Goal: Task Accomplishment & Management: Manage account settings

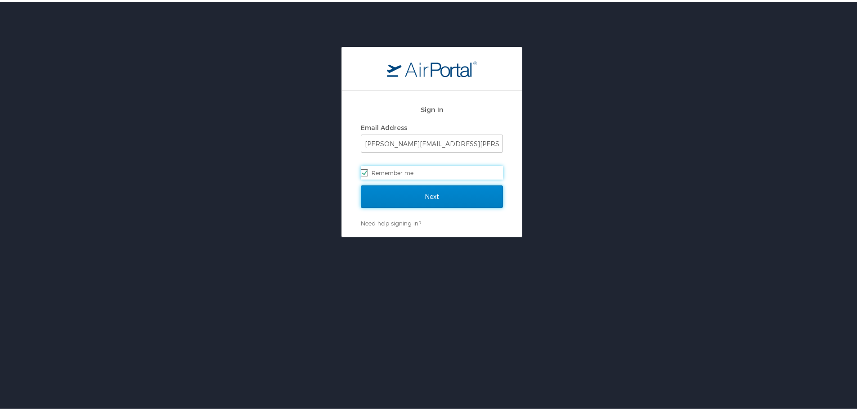
click at [447, 192] on input "Next" at bounding box center [432, 194] width 142 height 22
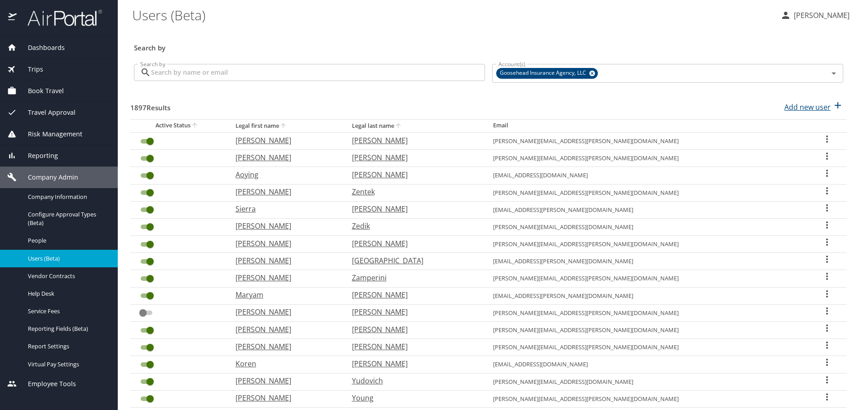
click at [786, 107] on p "Add new user" at bounding box center [808, 107] width 46 height 11
select select "US"
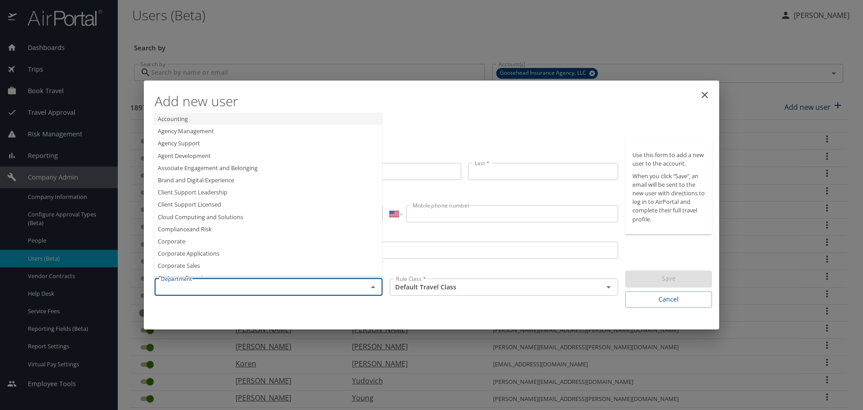
click at [227, 286] on input "text" at bounding box center [255, 287] width 196 height 12
click at [229, 176] on li "Enterprise Sales" at bounding box center [268, 180] width 228 height 12
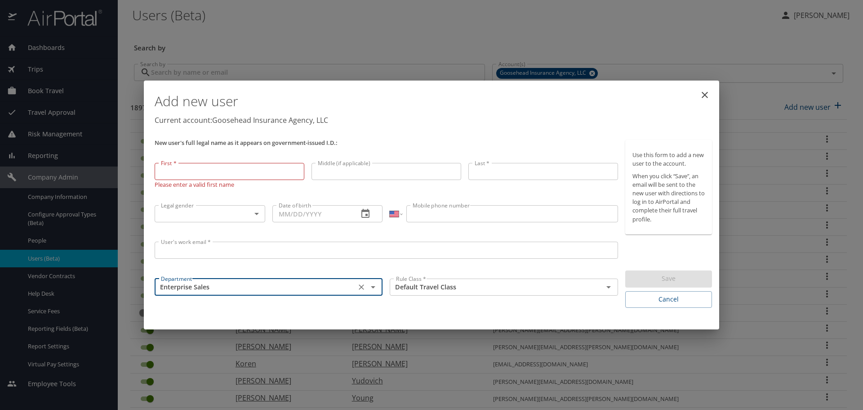
type input "Enterprise Sales"
click at [218, 242] on input "User's work email *" at bounding box center [387, 249] width 464 height 17
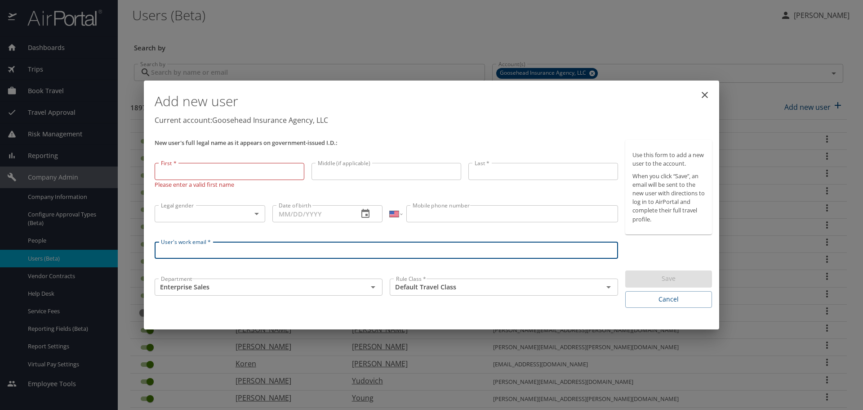
paste input "[PERSON_NAME][EMAIL_ADDRESS][PERSON_NAME][DOMAIN_NAME]"
type input "[PERSON_NAME][EMAIL_ADDRESS][PERSON_NAME][DOMAIN_NAME]"
click at [217, 169] on input "First *" at bounding box center [230, 171] width 150 height 17
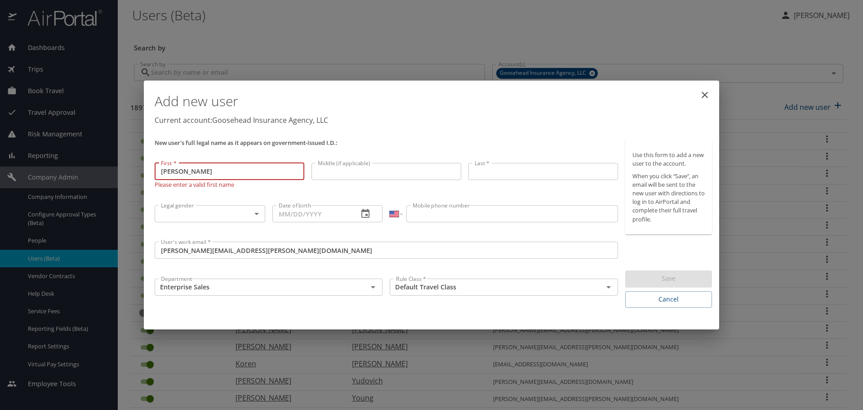
type input "[PERSON_NAME]"
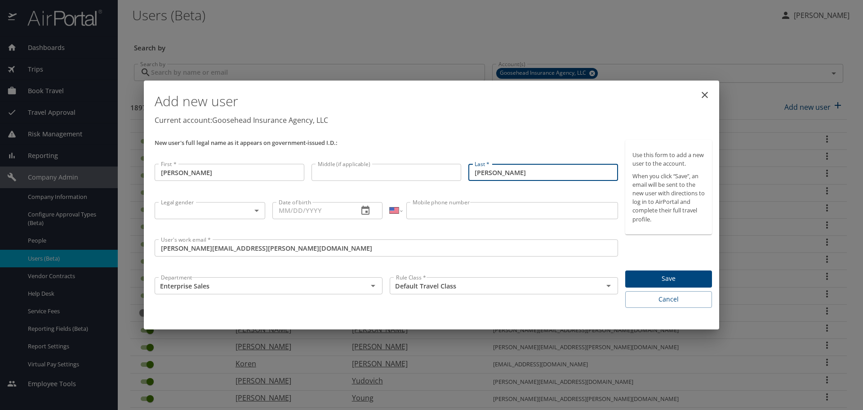
type input "[PERSON_NAME]"
click at [259, 209] on body "Dashboards AirPortal 360™ Manager My Travel Dashboard Trips Airtinerary® Lookup…" at bounding box center [431, 205] width 863 height 410
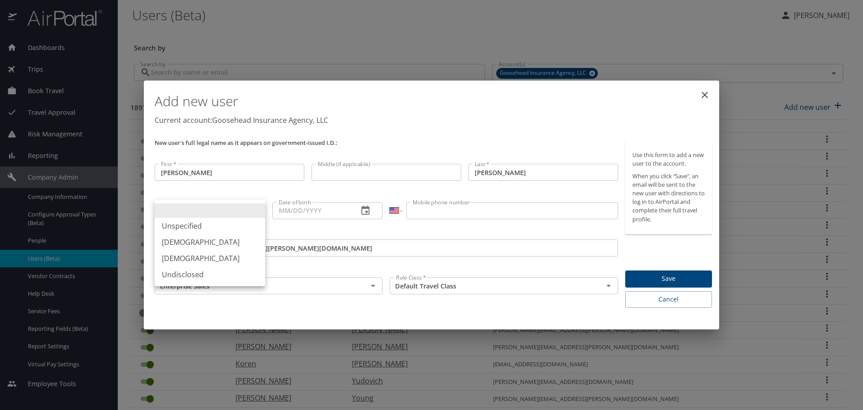
click at [231, 230] on li "Unspecified" at bounding box center [210, 226] width 111 height 16
type input "Unspecified"
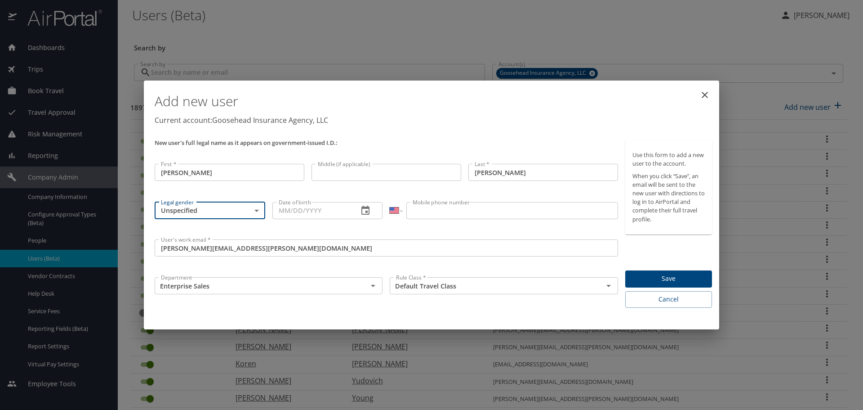
click at [674, 286] on button "Save" at bounding box center [668, 279] width 87 height 18
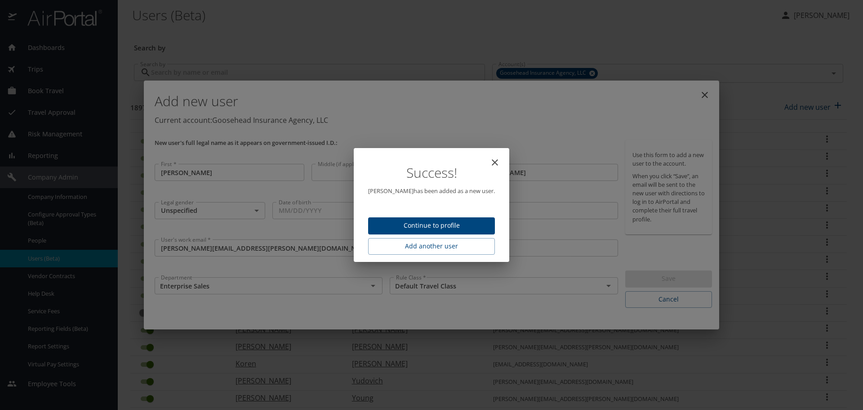
click at [493, 158] on icon "close" at bounding box center [495, 162] width 11 height 11
type input "[DATE]"
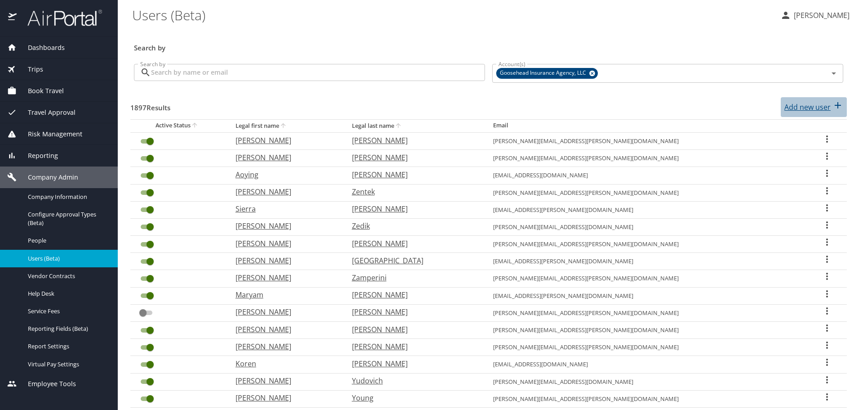
click at [803, 107] on p "Add new user" at bounding box center [808, 107] width 46 height 11
select select "US"
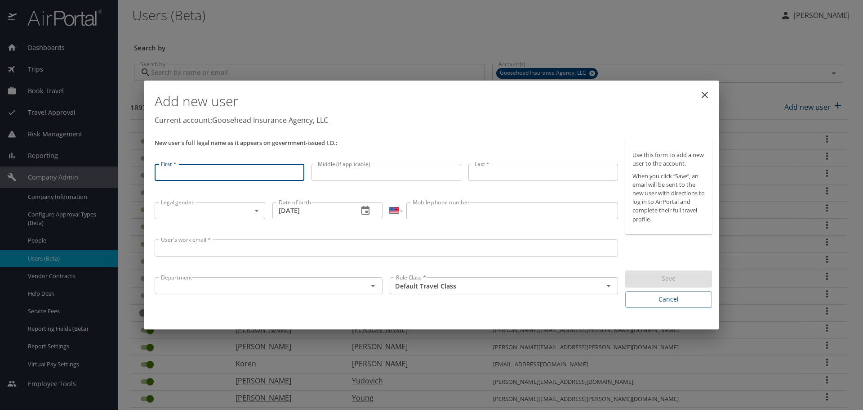
type input "[PERSON_NAME][EMAIL_ADDRESS][PERSON_NAME][DOMAIN_NAME]"
click at [248, 238] on div "User's work email * User's work email *" at bounding box center [386, 255] width 471 height 38
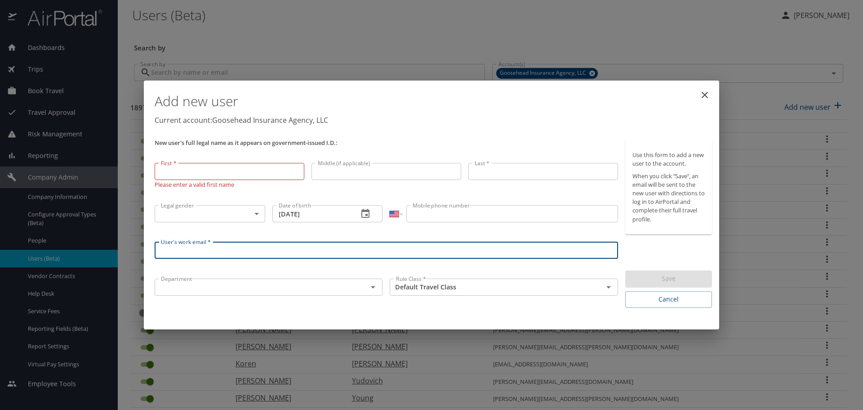
click at [232, 246] on input "User's work email *" at bounding box center [387, 249] width 464 height 17
paste input "[PERSON_NAME][EMAIL_ADDRESS][PERSON_NAME][DOMAIN_NAME]"
type input "[PERSON_NAME][EMAIL_ADDRESS][PERSON_NAME][DOMAIN_NAME]"
click at [218, 170] on input "First *" at bounding box center [230, 171] width 150 height 17
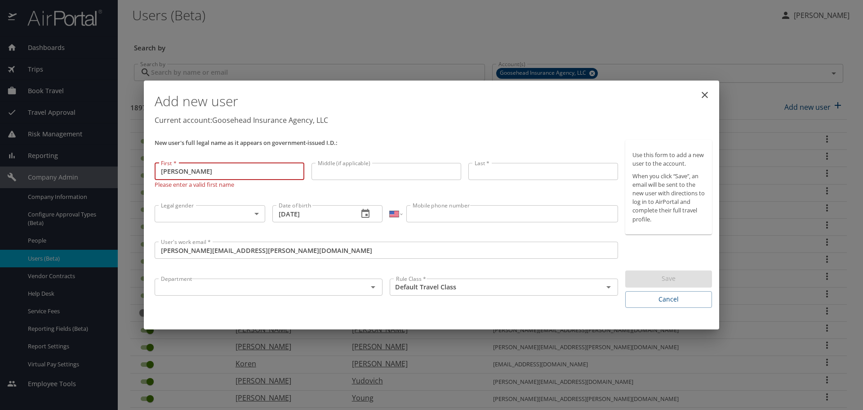
type input "[PERSON_NAME]"
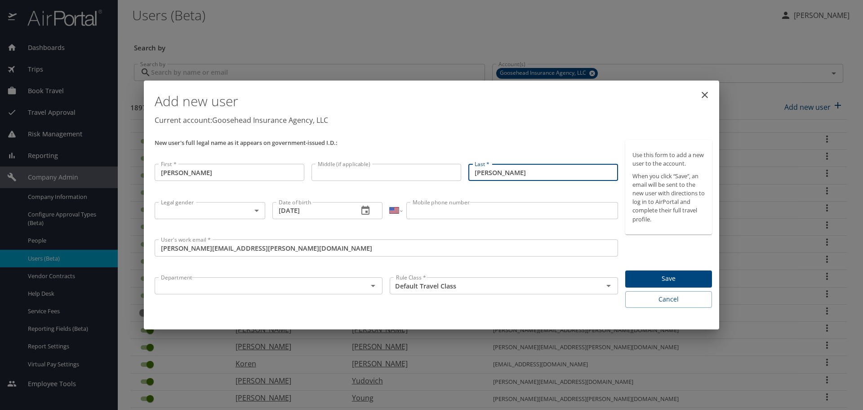
type input "[PERSON_NAME]"
click at [251, 214] on body "Dashboards AirPortal 360™ Manager My Travel Dashboard Trips Airtinerary® Lookup…" at bounding box center [431, 205] width 863 height 410
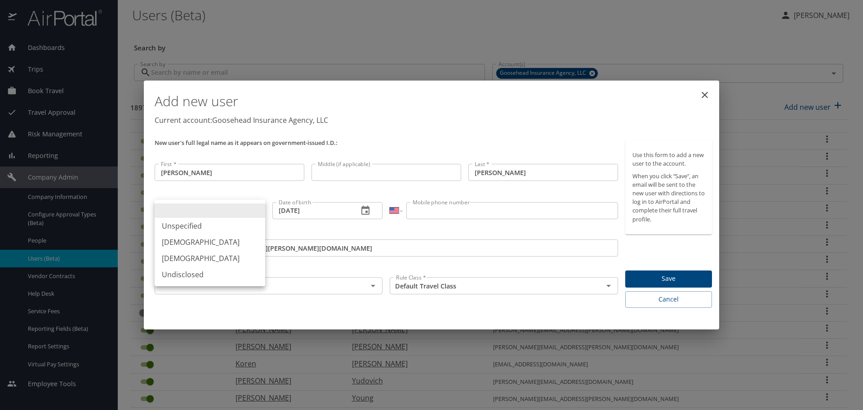
click at [225, 225] on li "Unspecified" at bounding box center [210, 226] width 111 height 16
type input "Unspecified"
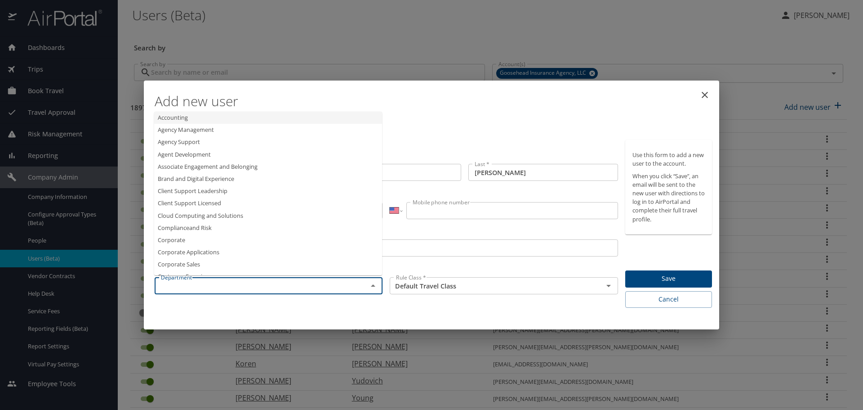
click at [235, 286] on input "text" at bounding box center [255, 286] width 196 height 12
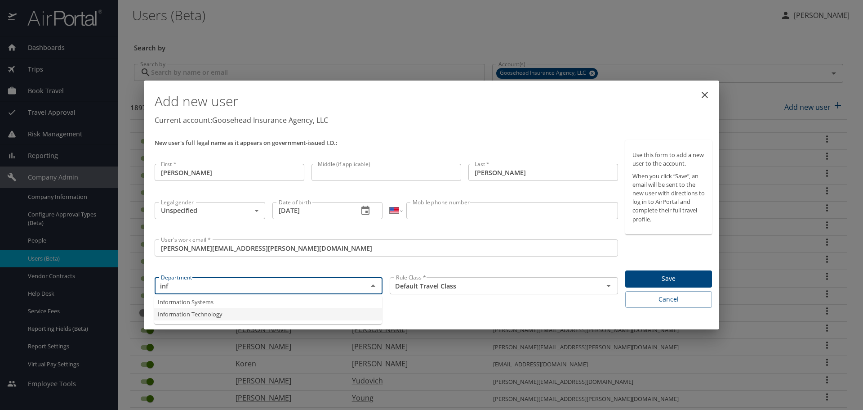
click at [223, 315] on li "Information Technology" at bounding box center [268, 314] width 228 height 12
type input "Information Technology"
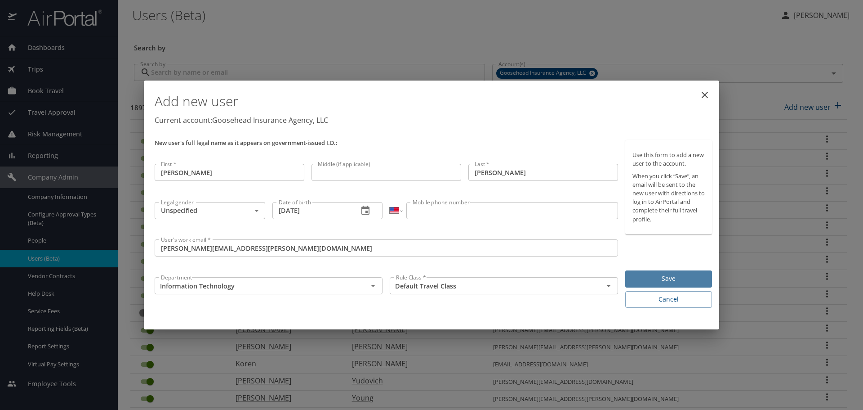
click at [658, 276] on span "Save" at bounding box center [669, 278] width 72 height 11
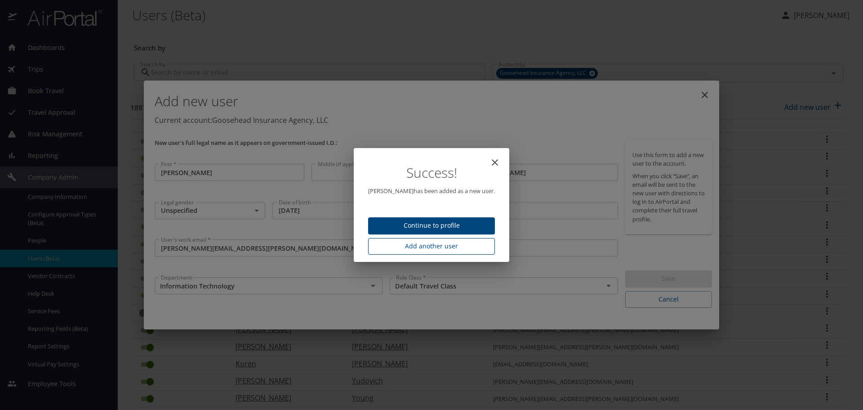
click at [465, 244] on span "Add another user" at bounding box center [431, 246] width 112 height 11
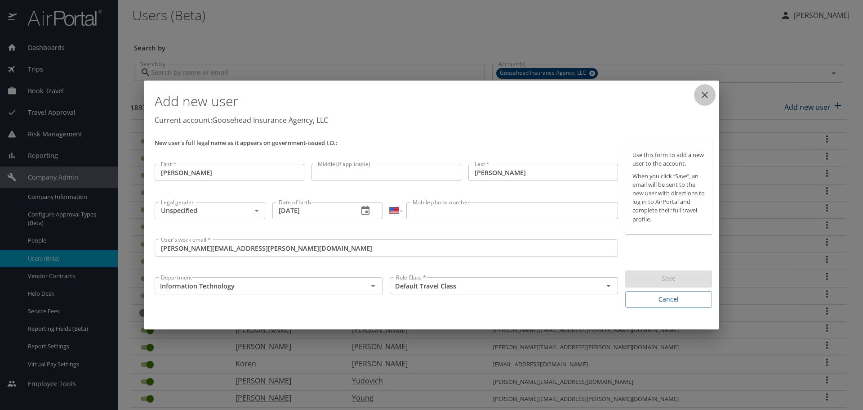
click at [710, 95] on icon "close" at bounding box center [705, 94] width 11 height 11
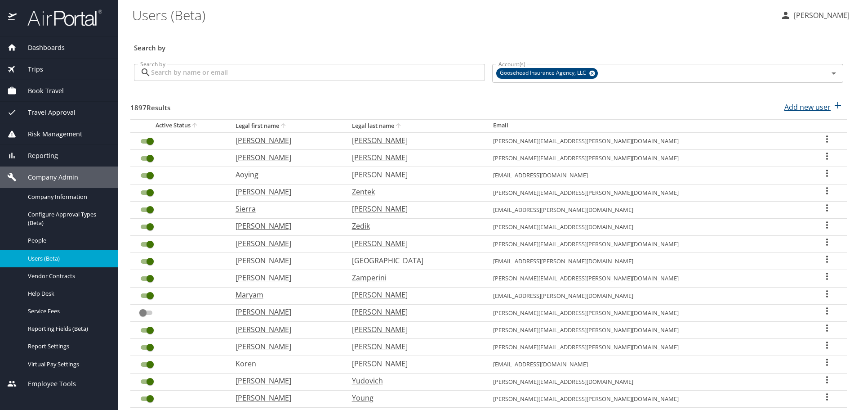
click at [792, 107] on p "Add new user" at bounding box center [808, 107] width 46 height 11
select select "US"
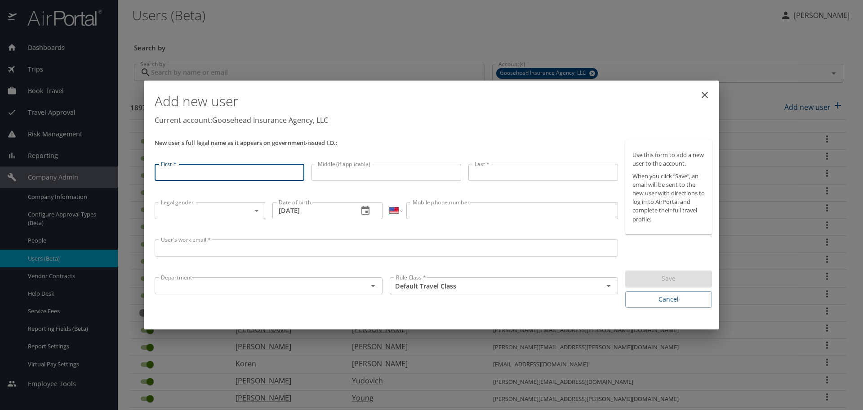
click at [196, 288] on input "text" at bounding box center [255, 286] width 196 height 12
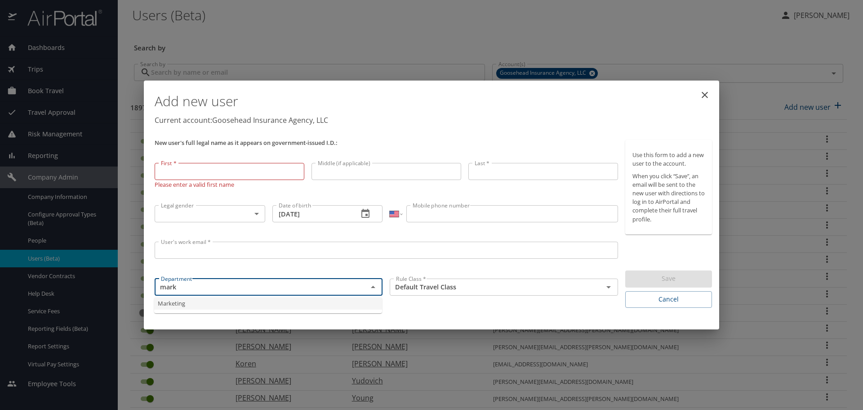
click at [220, 301] on li "Marketing" at bounding box center [268, 303] width 228 height 12
type input "Marketing"
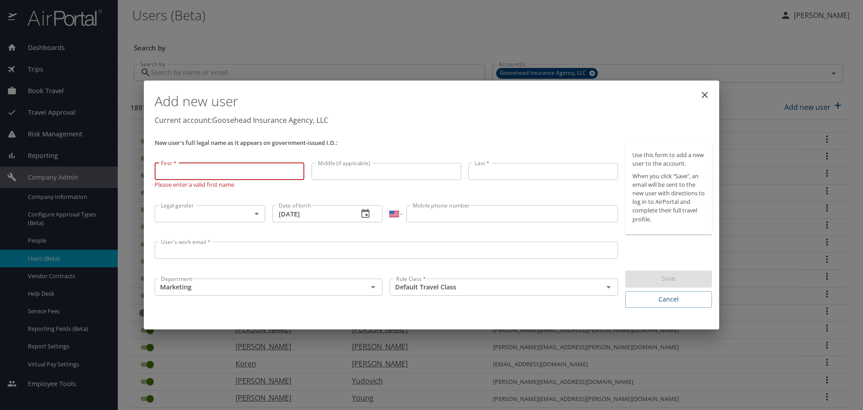
drag, startPoint x: 218, startPoint y: 170, endPoint x: 215, endPoint y: 180, distance: 10.0
click at [218, 170] on input "First *" at bounding box center [230, 171] width 150 height 17
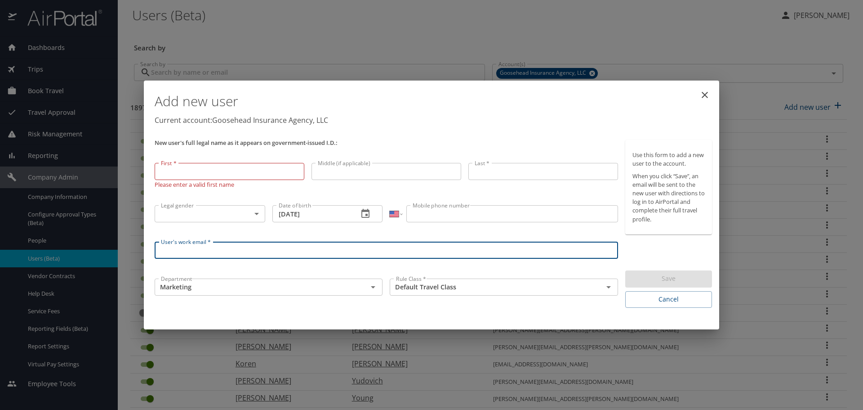
click at [177, 247] on input "User's work email *" at bounding box center [387, 249] width 464 height 17
paste input "[PERSON_NAME][EMAIL_ADDRESS][PERSON_NAME][DOMAIN_NAME]"
type input "[PERSON_NAME][EMAIL_ADDRESS][PERSON_NAME][DOMAIN_NAME]"
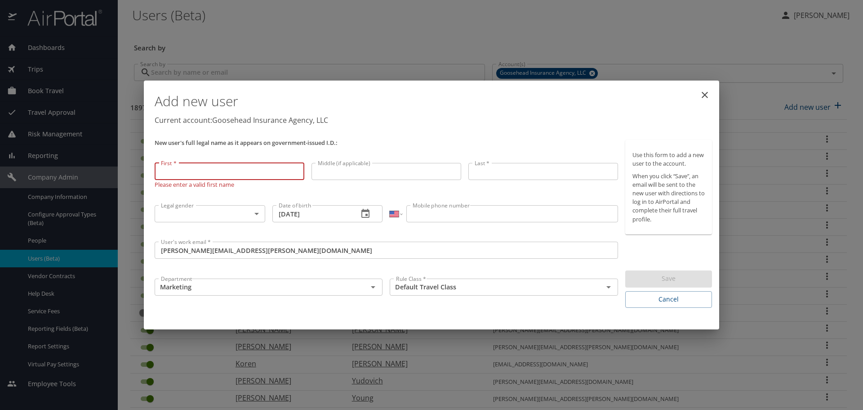
click at [201, 172] on input "First *" at bounding box center [230, 171] width 150 height 17
type input "[PERSON_NAME]"
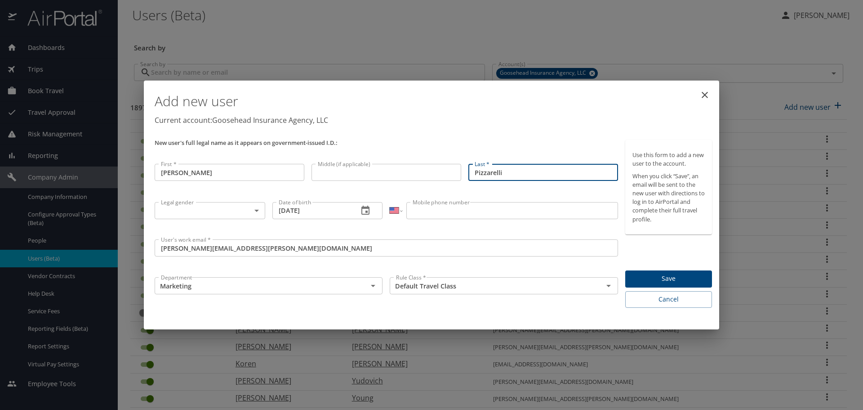
type input "Pizzarelli"
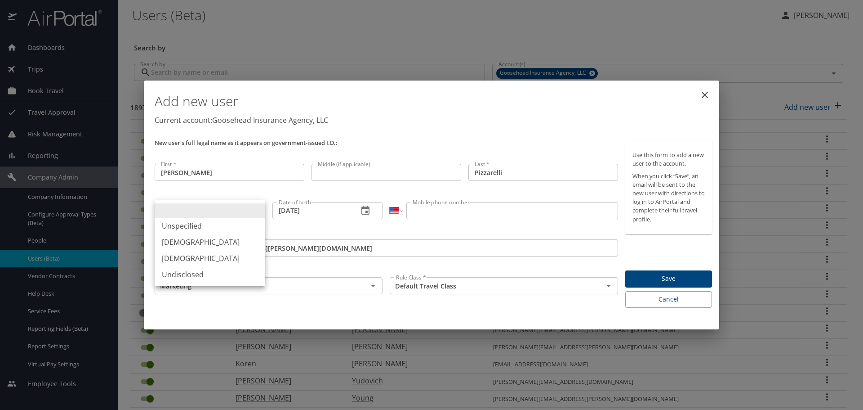
click at [233, 205] on body "Dashboards AirPortal 360™ Manager My Travel Dashboard Trips Airtinerary® Lookup…" at bounding box center [431, 205] width 863 height 410
click at [210, 228] on li "Unspecified" at bounding box center [210, 226] width 111 height 16
type input "Unspecified"
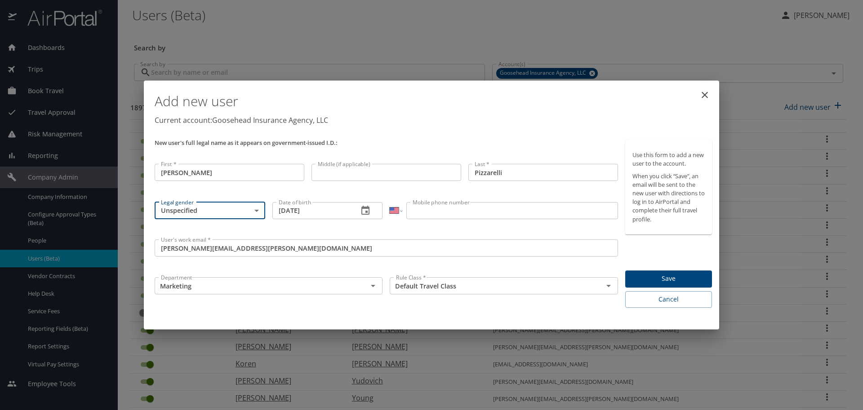
click at [689, 276] on span "Save" at bounding box center [669, 278] width 72 height 11
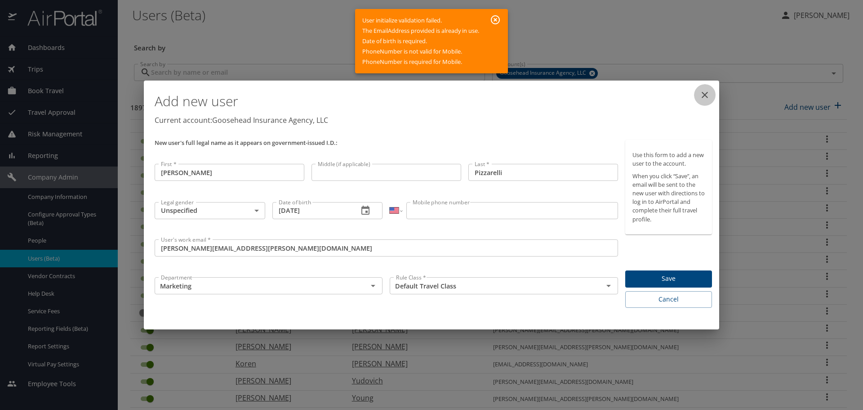
click at [702, 90] on icon "close" at bounding box center [705, 94] width 11 height 11
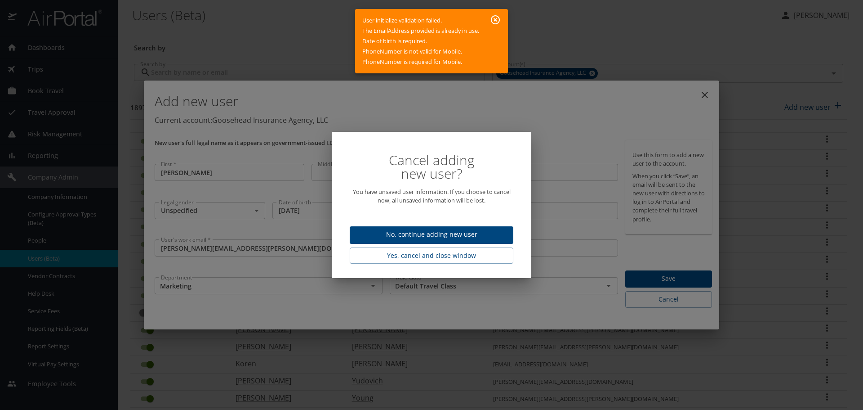
click at [443, 234] on span "No, continue adding new user" at bounding box center [431, 234] width 149 height 11
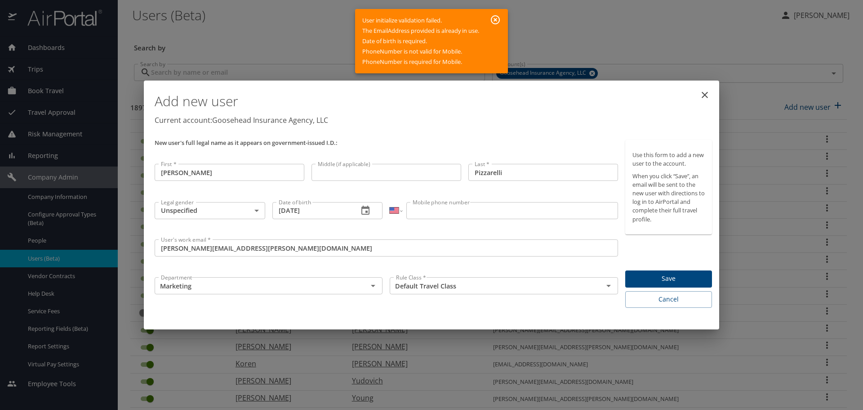
click at [698, 95] on button "close" at bounding box center [705, 95] width 22 height 22
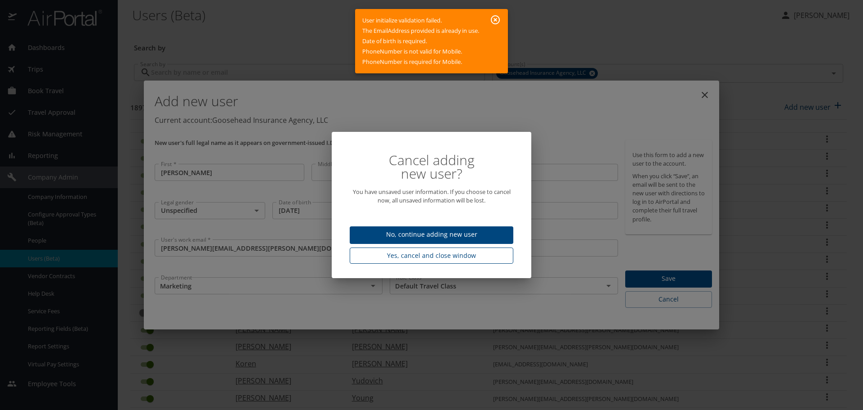
click at [447, 255] on span "Yes, cancel and close window" at bounding box center [431, 255] width 149 height 11
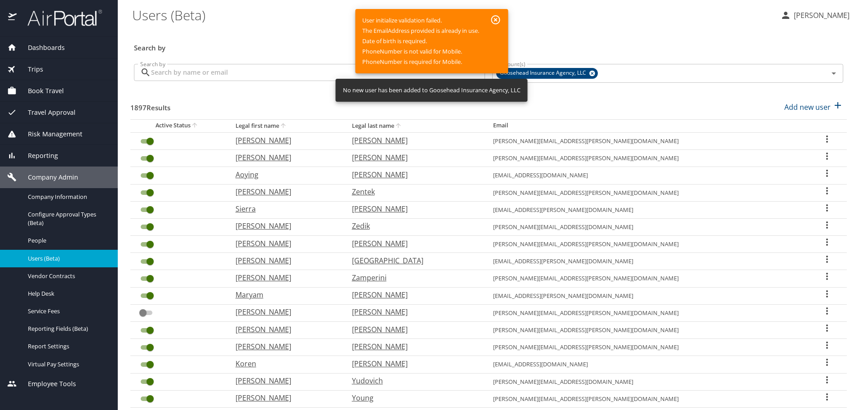
click at [259, 70] on input "Search by" at bounding box center [318, 72] width 334 height 17
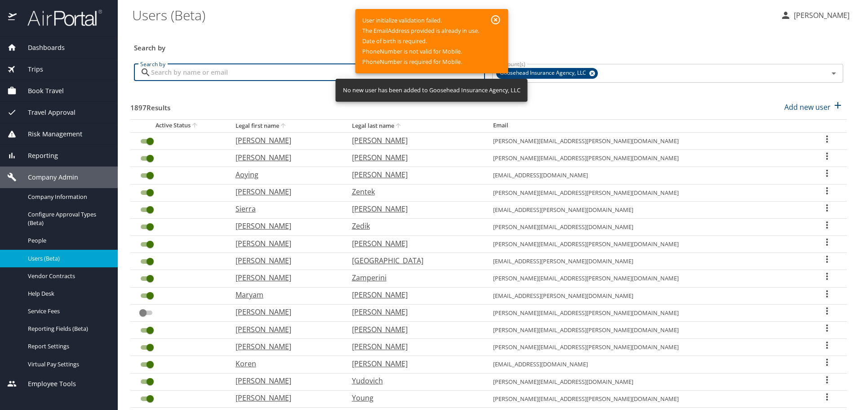
paste input "[PERSON_NAME][EMAIL_ADDRESS][PERSON_NAME][DOMAIN_NAME]"
type input "[PERSON_NAME][EMAIL_ADDRESS][PERSON_NAME][DOMAIN_NAME]"
